Goal: Task Accomplishment & Management: Manage account settings

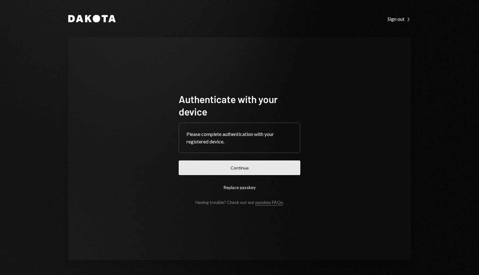
click at [236, 168] on button "Continue" at bounding box center [240, 167] width 122 height 15
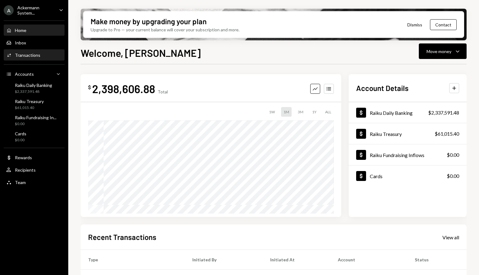
click at [32, 55] on div "Transactions" at bounding box center [27, 54] width 25 height 5
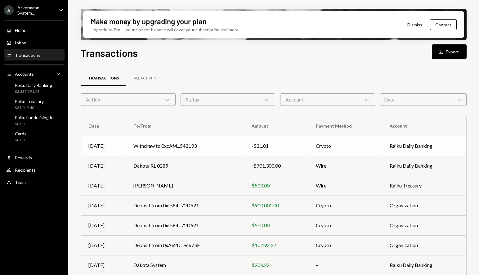
click at [404, 146] on td "Raiku Daily Banking" at bounding box center [424, 146] width 84 height 20
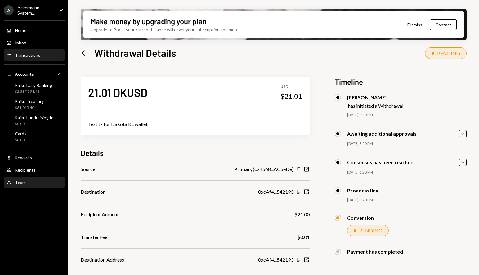
click at [28, 184] on div "Team Team" at bounding box center [34, 183] width 56 height 6
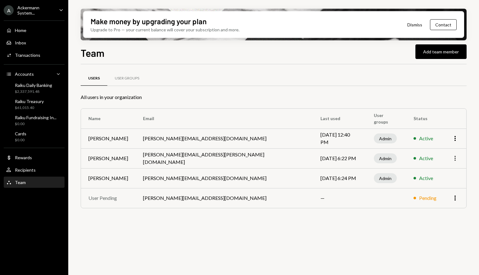
click at [457, 160] on icon "More" at bounding box center [454, 158] width 7 height 7
click at [374, 156] on div "Admin" at bounding box center [385, 158] width 23 height 10
click at [121, 77] on div "User Groups" at bounding box center [127, 78] width 25 height 5
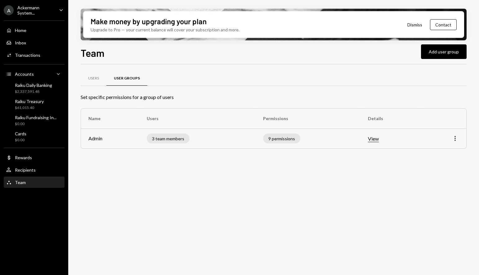
click at [456, 139] on icon "More" at bounding box center [454, 138] width 7 height 7
click at [433, 151] on div "Edit" at bounding box center [440, 151] width 31 height 11
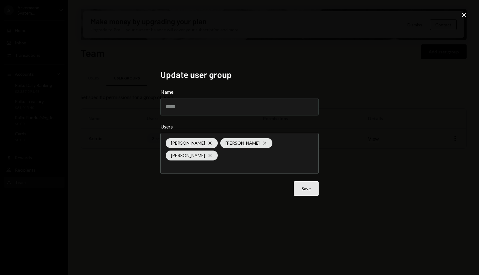
click at [305, 185] on button "Save" at bounding box center [306, 188] width 25 height 15
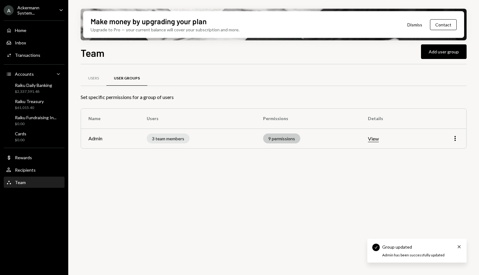
click at [286, 133] on div "9 permissions" at bounding box center [281, 138] width 37 height 10
click at [280, 135] on div "9 permissions" at bounding box center [281, 138] width 37 height 10
click at [279, 137] on div "9 permissions" at bounding box center [281, 138] width 37 height 10
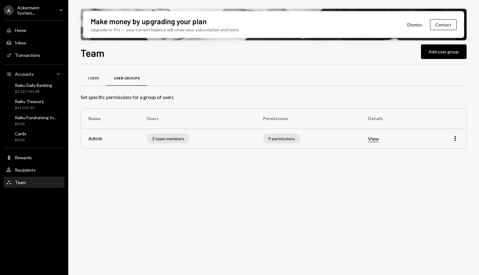
click at [91, 76] on div "Users" at bounding box center [93, 78] width 11 height 5
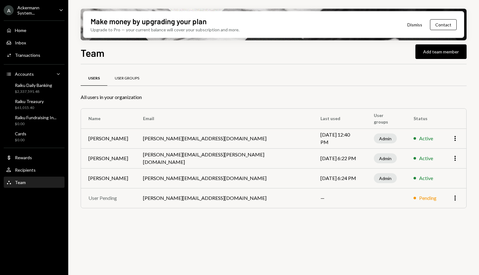
click at [111, 75] on div "User Groups" at bounding box center [126, 78] width 39 height 15
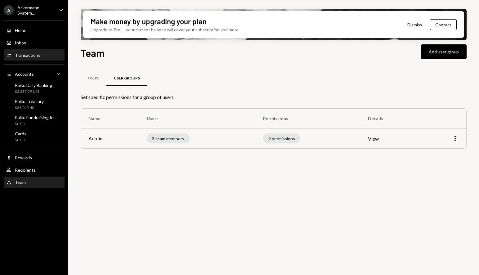
click at [39, 55] on div "Activities Transactions" at bounding box center [34, 55] width 56 height 6
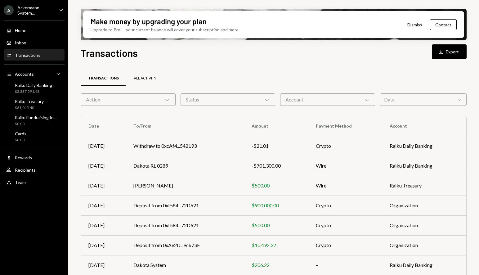
click at [141, 80] on div "All Activity" at bounding box center [145, 78] width 23 height 5
